Goal: Task Accomplishment & Management: Complete application form

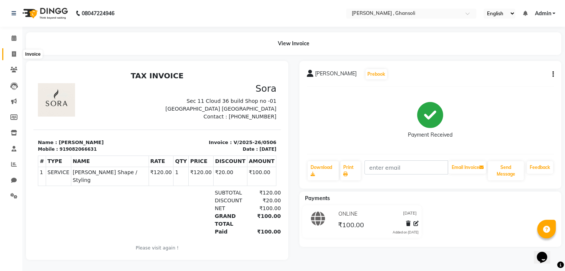
click at [10, 50] on span at bounding box center [13, 54] width 13 height 9
select select "8446"
select select "service"
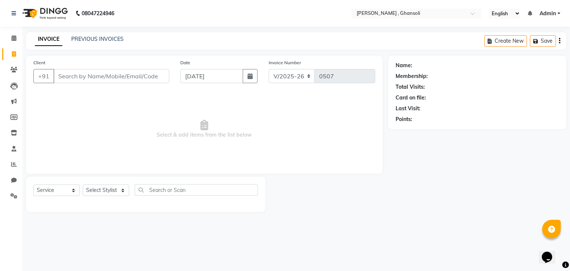
drag, startPoint x: 99, startPoint y: 121, endPoint x: 89, endPoint y: 139, distance: 20.4
click at [89, 139] on span "Select & add items from the list below" at bounding box center [204, 129] width 342 height 74
click at [62, 75] on input "Client" at bounding box center [111, 76] width 116 height 14
drag, startPoint x: 62, startPoint y: 75, endPoint x: 478, endPoint y: 200, distance: 434.6
click at [305, 258] on div "08047224946 Select Location × [GEOGRAPHIC_DATA] , Ghansoli English ENGLISH Espa…" at bounding box center [285, 135] width 570 height 271
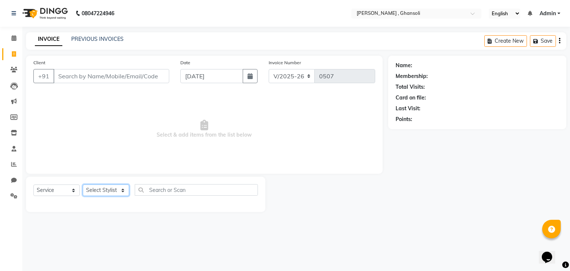
click at [122, 192] on select "Select Stylist deepa Lucky [PERSON_NAME] [PERSON_NAME] [PERSON_NAME] [PERSON_NA…" at bounding box center [106, 190] width 46 height 12
select select "86841"
click at [83, 185] on select "Select Stylist deepa Lucky [PERSON_NAME] [PERSON_NAME] [PERSON_NAME] [PERSON_NA…" at bounding box center [106, 190] width 46 height 12
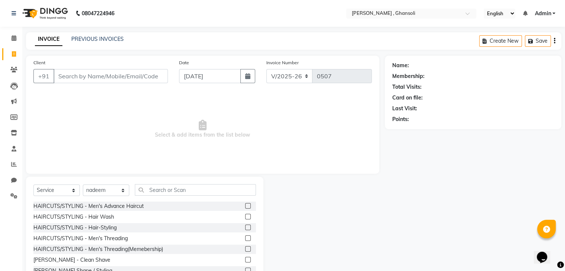
click at [245, 206] on label at bounding box center [248, 206] width 6 height 6
click at [245, 206] on input "checkbox" at bounding box center [247, 206] width 5 height 5
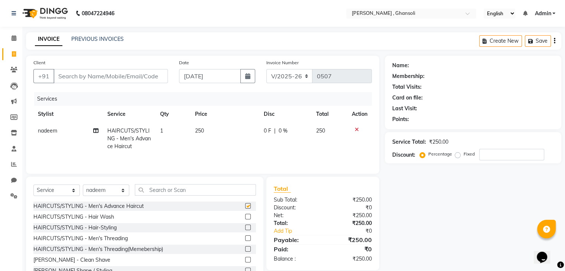
checkbox input "false"
click at [245, 258] on label at bounding box center [248, 260] width 6 height 6
click at [245, 258] on input "checkbox" at bounding box center [247, 260] width 5 height 5
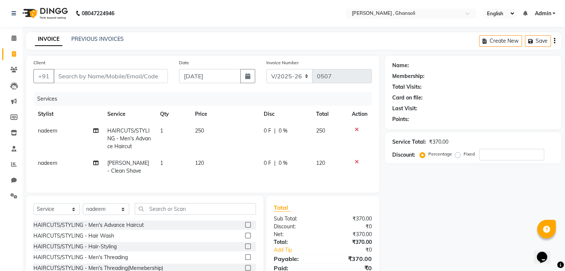
checkbox input "false"
click at [245, 238] on label at bounding box center [248, 236] width 6 height 6
click at [245, 238] on input "checkbox" at bounding box center [247, 235] width 5 height 5
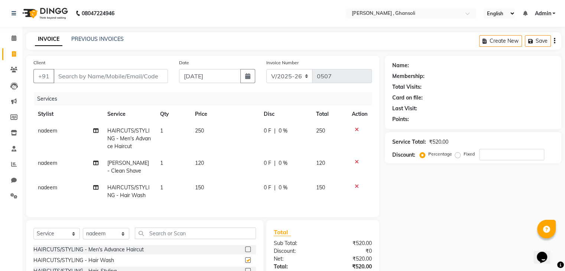
checkbox input "false"
click at [267, 134] on span "0 F" at bounding box center [267, 131] width 7 height 8
select select "86841"
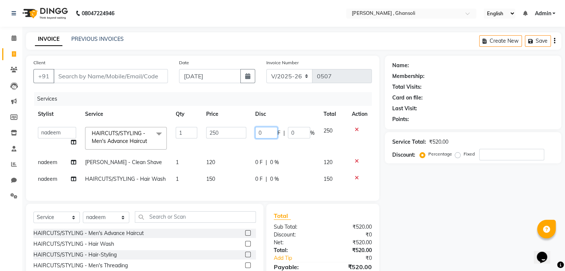
click at [267, 134] on input "0" at bounding box center [266, 133] width 22 height 12
type input "50"
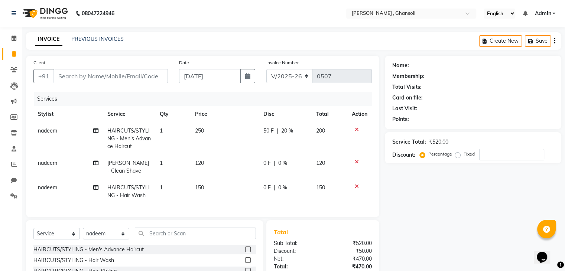
click at [264, 160] on div "0 F | 0 %" at bounding box center [285, 163] width 44 height 8
select select "86841"
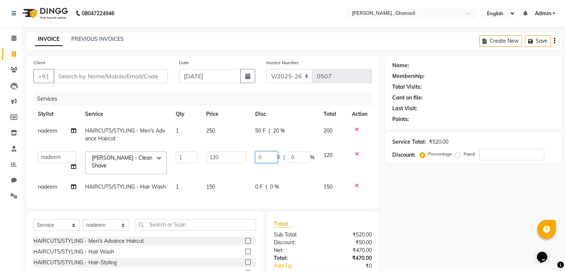
click at [264, 160] on input "0" at bounding box center [266, 157] width 22 height 12
type input "20"
click at [257, 183] on tr "nadeem HAIRCUTS/STYLING - Hair Wash 1 150 0 F | 0 % 150" at bounding box center [202, 187] width 338 height 17
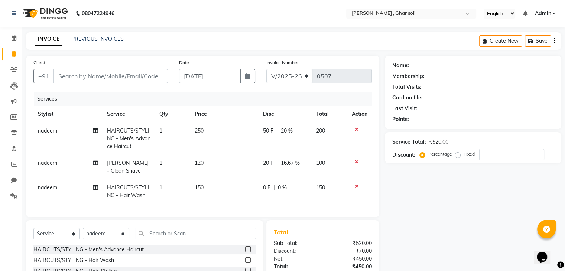
click at [263, 187] on span "0 F" at bounding box center [266, 188] width 7 height 8
select select "86841"
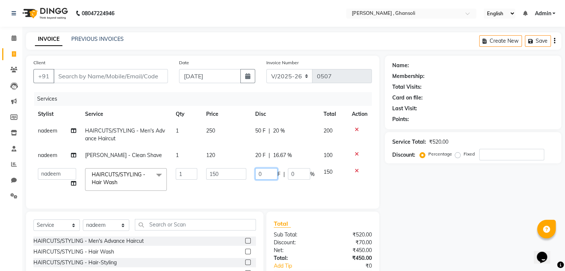
click at [270, 174] on input "0" at bounding box center [266, 174] width 22 height 12
type input "50"
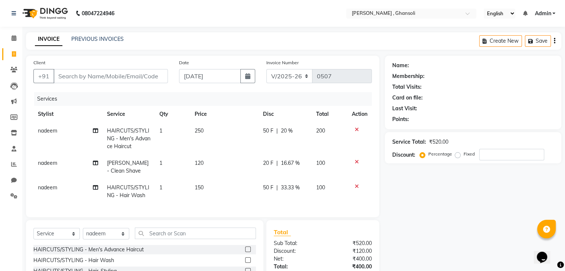
click at [301, 137] on td "50 F | 20 %" at bounding box center [284, 138] width 53 height 32
select select "86841"
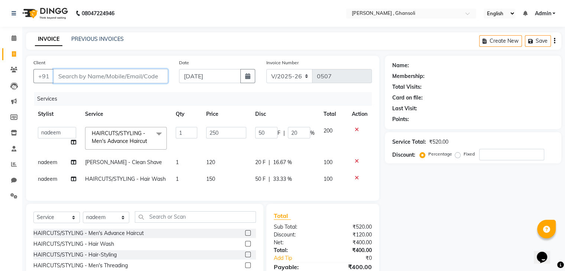
click at [74, 72] on input "Client" at bounding box center [110, 76] width 114 height 14
type input "8"
type input "0"
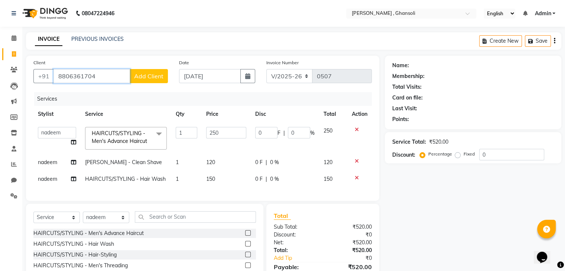
click at [77, 77] on input "8806361704" at bounding box center [91, 76] width 76 height 14
click at [78, 76] on input "8806361704" at bounding box center [91, 76] width 76 height 14
type input "8806391704"
click at [137, 79] on span "Add Client" at bounding box center [148, 75] width 29 height 7
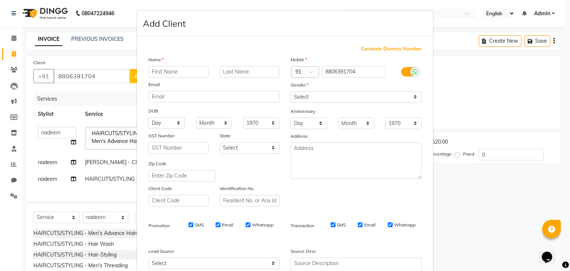
click at [153, 69] on input "text" at bounding box center [178, 72] width 60 height 12
type input "[PERSON_NAME]"
click at [416, 97] on select "Select [DEMOGRAPHIC_DATA] [DEMOGRAPHIC_DATA] Other Prefer Not To Say" at bounding box center [356, 97] width 131 height 12
select select "[DEMOGRAPHIC_DATA]"
click at [291, 92] on select "Select [DEMOGRAPHIC_DATA] [DEMOGRAPHIC_DATA] Other Prefer Not To Say" at bounding box center [356, 97] width 131 height 12
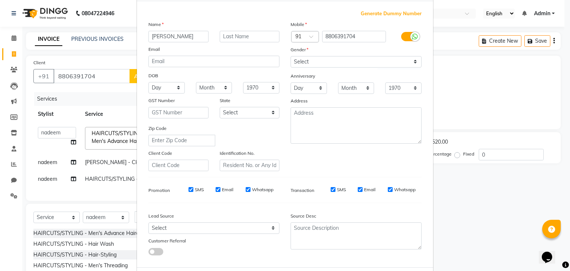
scroll to position [37, 0]
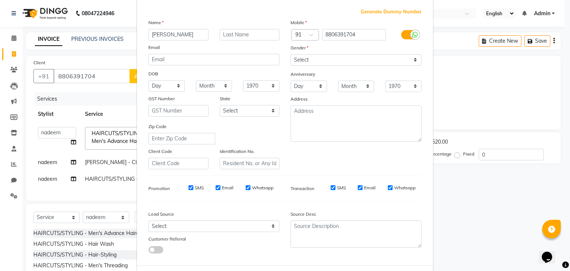
click at [315, 195] on div "SMS Email Whatsapp" at bounding box center [368, 189] width 118 height 10
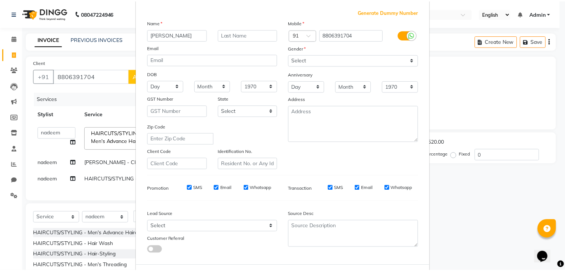
scroll to position [75, 0]
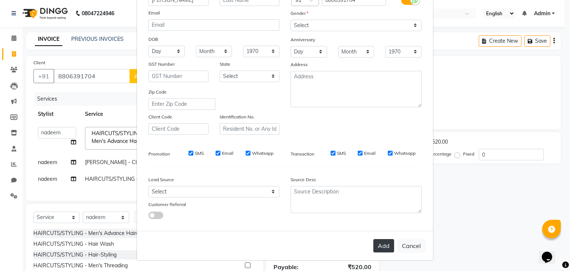
click at [382, 244] on button "Add" at bounding box center [383, 245] width 21 height 13
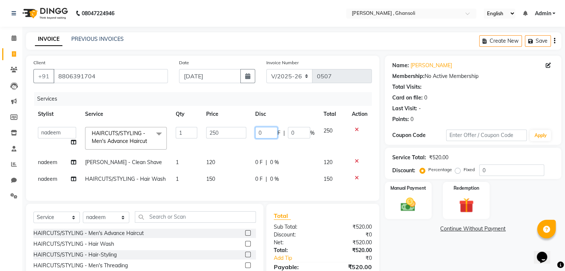
click at [266, 132] on input "0" at bounding box center [266, 133] width 22 height 12
type input "50"
click at [256, 162] on tr "[PERSON_NAME] - Clean Shave 1 120 0 F | 0 % 120" at bounding box center [202, 162] width 338 height 17
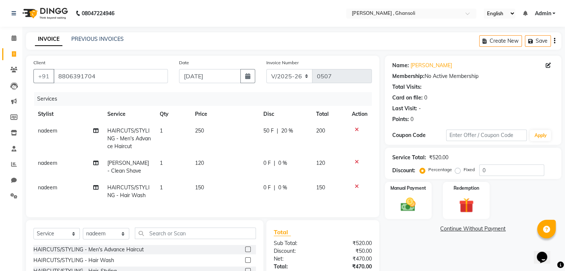
click at [266, 161] on span "0 F" at bounding box center [266, 163] width 7 height 8
select select "86841"
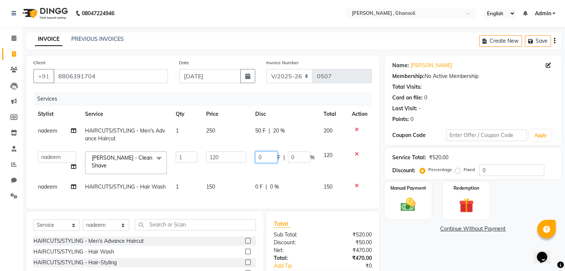
click at [266, 161] on input "0" at bounding box center [266, 157] width 22 height 12
type input "20"
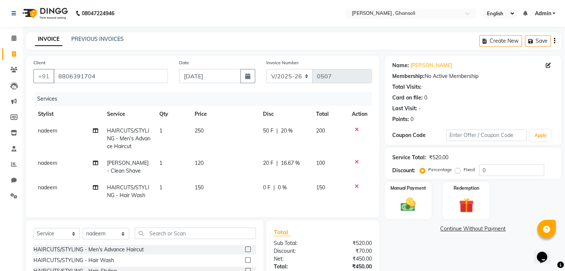
click at [263, 182] on td "0 F | 0 %" at bounding box center [284, 191] width 53 height 24
select select "86841"
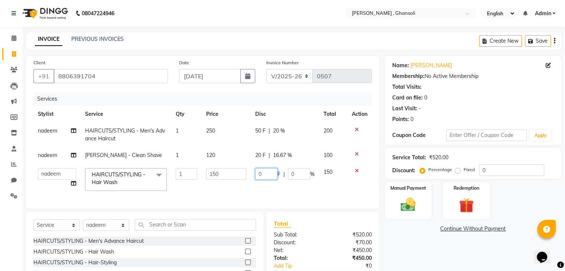
click at [268, 174] on input "0" at bounding box center [266, 174] width 22 height 12
type input "50"
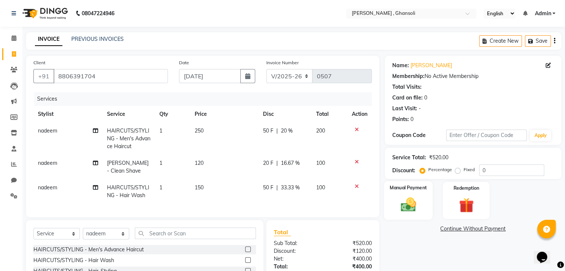
click at [394, 206] on div "Manual Payment" at bounding box center [407, 200] width 49 height 38
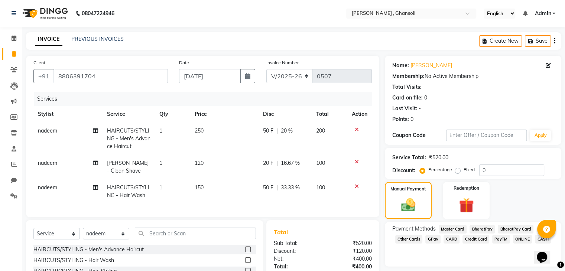
click at [522, 241] on span "ONLINE" at bounding box center [522, 239] width 19 height 9
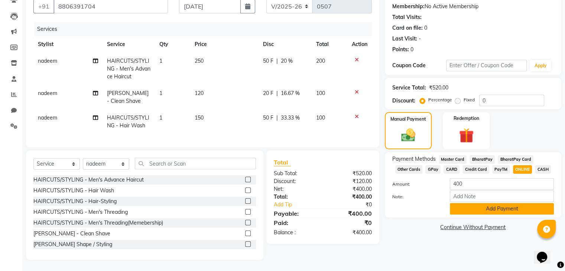
click at [522, 203] on button "Add Payment" at bounding box center [502, 209] width 104 height 12
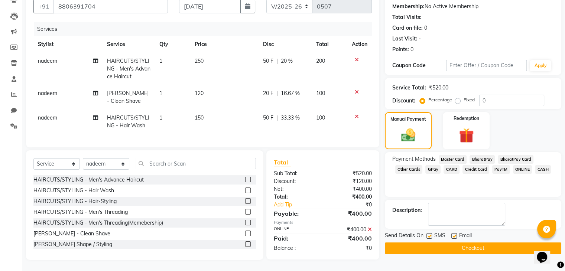
click at [515, 242] on button "Checkout" at bounding box center [473, 248] width 176 height 12
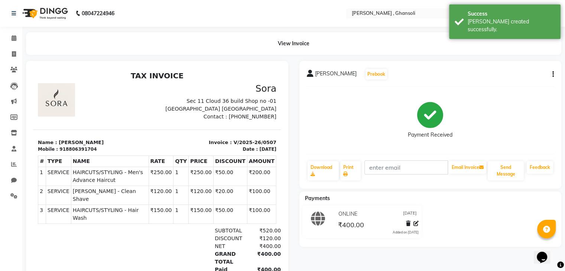
scroll to position [36, 0]
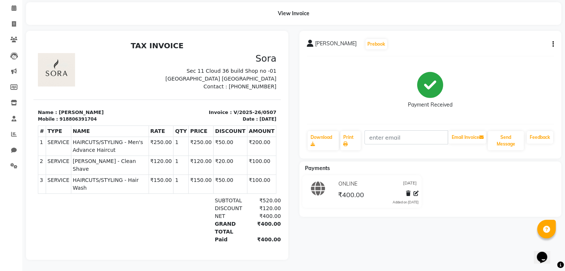
drag, startPoint x: 515, startPoint y: 241, endPoint x: 417, endPoint y: 63, distance: 203.0
click at [417, 63] on div "Payment Received" at bounding box center [430, 90] width 247 height 56
